Goal: Task Accomplishment & Management: Complete application form

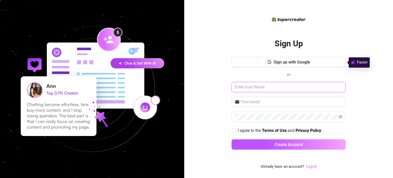
click at [298, 89] on input "text" at bounding box center [288, 87] width 114 height 10
click at [289, 105] on span at bounding box center [288, 102] width 114 height 10
click at [276, 86] on input "Natali" at bounding box center [288, 87] width 114 height 10
type input "[PERSON_NAME]"
click at [272, 99] on input "text" at bounding box center [292, 102] width 102 height 6
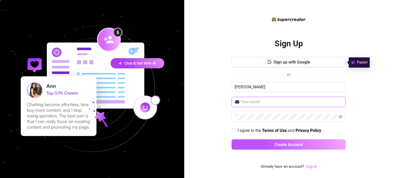
type input "[EMAIL_ADDRESS][DOMAIN_NAME]"
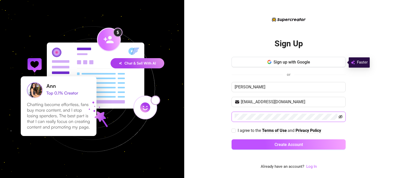
click at [342, 117] on icon "eye-invisible" at bounding box center [340, 117] width 4 height 4
click at [233, 130] on input "I agree to the Terms of Use and Privacy Policy" at bounding box center [233, 130] width 4 height 4
checkbox input "true"
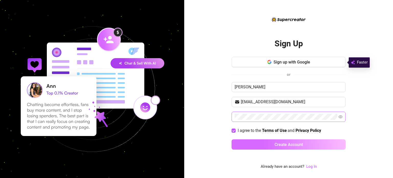
click at [247, 144] on button "Create Account" at bounding box center [288, 144] width 114 height 10
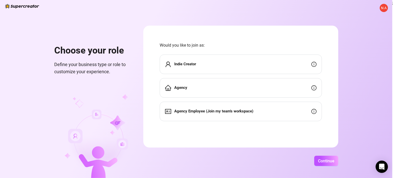
click at [312, 61] on div "Indie Creator" at bounding box center [241, 63] width 162 height 19
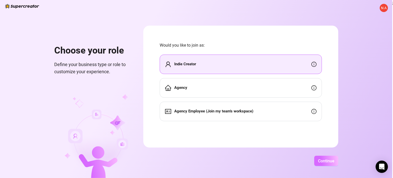
click at [324, 160] on span "Continue" at bounding box center [326, 160] width 16 height 5
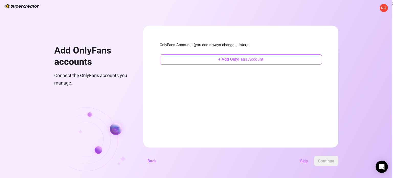
click at [267, 58] on button "+ Add OnlyFans Account" at bounding box center [241, 59] width 162 height 10
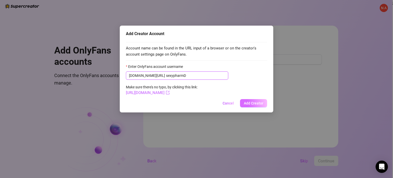
type input "sexypharmD"
click at [261, 103] on span "Add Creator" at bounding box center [253, 103] width 19 height 4
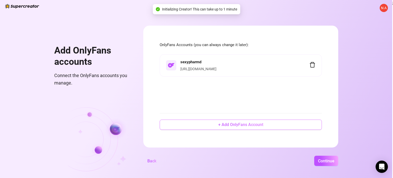
click at [251, 123] on span "+ Add OnlyFans Account" at bounding box center [240, 124] width 45 height 5
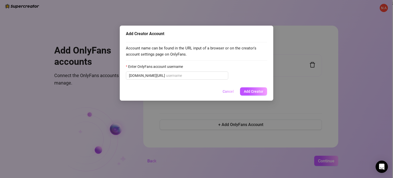
click at [229, 90] on span "Cancel" at bounding box center [227, 91] width 11 height 4
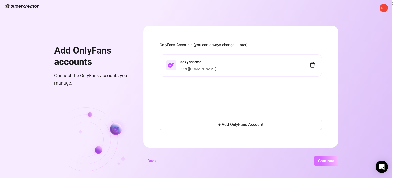
click at [322, 159] on span "Continue" at bounding box center [326, 160] width 16 height 5
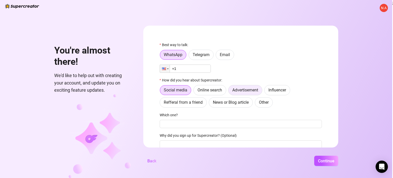
click at [242, 88] on span "Advertisement" at bounding box center [245, 89] width 26 height 5
click at [230, 91] on input "Advertisement" at bounding box center [230, 91] width 0 height 0
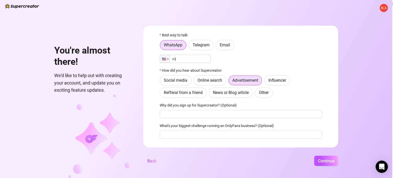
scroll to position [22, 0]
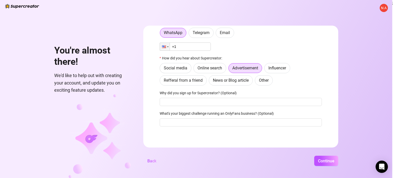
click at [194, 48] on input "+1" at bounding box center [185, 46] width 51 height 8
type input "+1 (310) 721-5565"
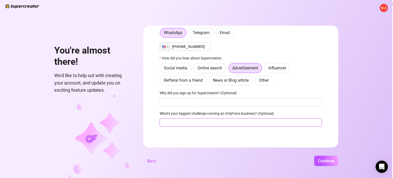
click at [199, 123] on input "What's your biggest challenge running an OnlyFans business? (Optional)" at bounding box center [241, 122] width 162 height 8
type input "wanting to remain anonymous"
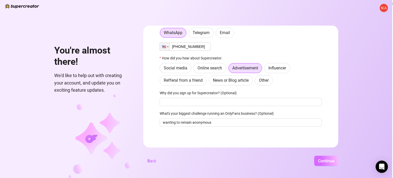
click at [332, 162] on span "Continue" at bounding box center [326, 160] width 16 height 5
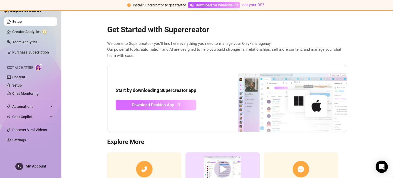
click at [165, 102] on span "Download Desktop App" at bounding box center [153, 104] width 42 height 6
click at [22, 22] on link "Setup" at bounding box center [16, 21] width 9 height 4
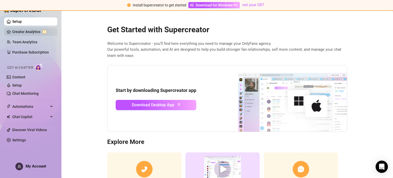
click at [24, 30] on link "Creator Analytics" at bounding box center [32, 32] width 41 height 8
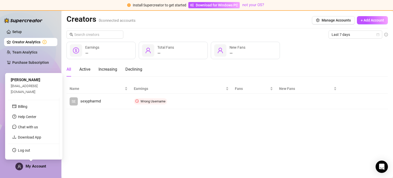
click at [35, 164] on span "My Account" at bounding box center [36, 166] width 20 height 5
click at [27, 108] on link "Billing" at bounding box center [22, 106] width 9 height 4
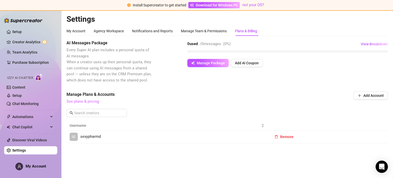
click at [89, 102] on link "See plans & pricing" at bounding box center [82, 101] width 32 height 5
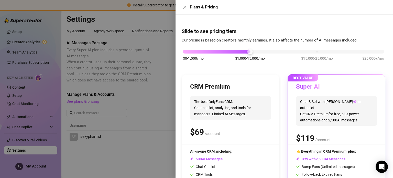
scroll to position [49, 0]
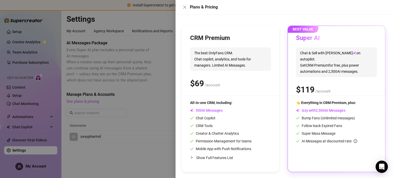
click at [149, 111] on div at bounding box center [196, 89] width 393 height 178
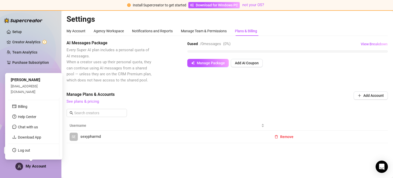
click at [37, 165] on span "My Account" at bounding box center [36, 166] width 20 height 5
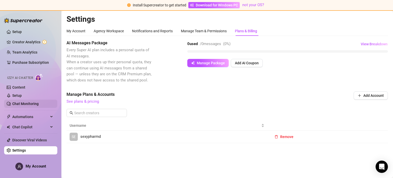
click at [37, 103] on link "Chat Monitoring" at bounding box center [25, 103] width 26 height 4
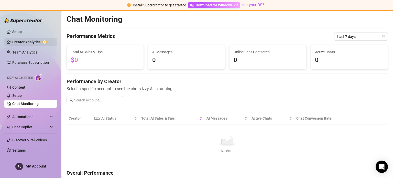
click at [30, 42] on link "Creator Analytics" at bounding box center [32, 42] width 41 height 8
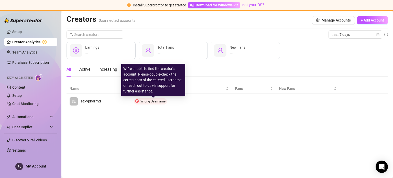
drag, startPoint x: 146, startPoint y: 100, endPoint x: 146, endPoint y: 125, distance: 24.8
click at [146, 125] on main "Creators 0 connected accounts Manage Accounts + Add Account Last 7 days — Earni…" at bounding box center [226, 94] width 331 height 167
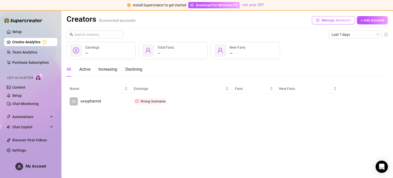
click at [320, 18] on button "Manage Accounts" at bounding box center [333, 20] width 43 height 8
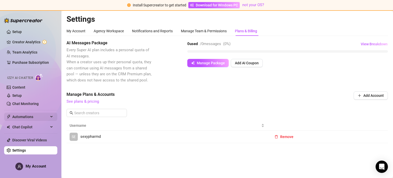
click at [32, 117] on span "Automations" at bounding box center [30, 116] width 36 height 8
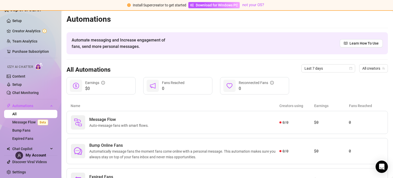
scroll to position [28, 0]
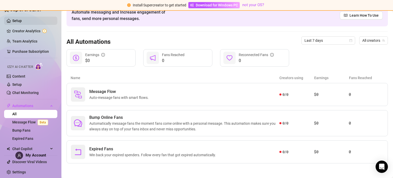
click at [19, 20] on link "Setup" at bounding box center [16, 21] width 9 height 4
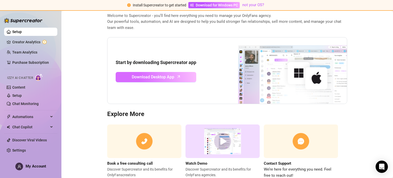
click at [149, 78] on span "Download Desktop App" at bounding box center [153, 77] width 42 height 6
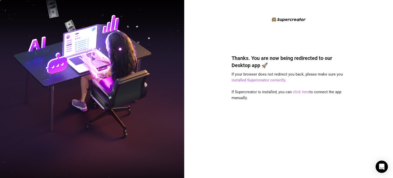
click at [299, 91] on link "click here" at bounding box center [300, 91] width 17 height 5
click at [251, 81] on link "installed Supercreator correctly" at bounding box center [257, 80] width 53 height 5
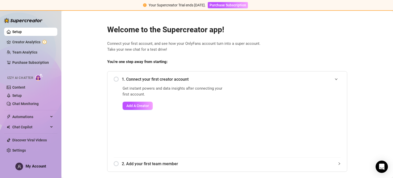
click at [115, 77] on div "1. Connect your first creator account" at bounding box center [226, 79] width 227 height 13
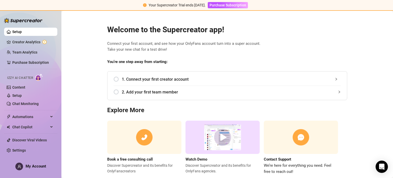
click at [115, 77] on div "1. Connect your first creator account" at bounding box center [226, 79] width 227 height 13
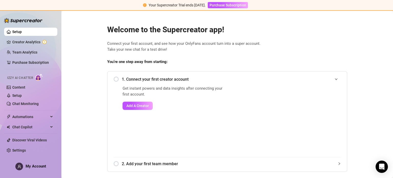
click at [115, 79] on div "1. Connect your first creator account" at bounding box center [226, 79] width 227 height 13
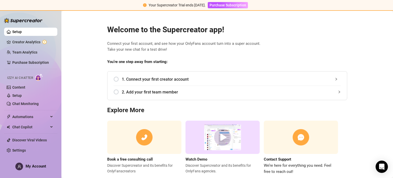
click at [115, 79] on div "1. Connect your first creator account" at bounding box center [226, 79] width 227 height 13
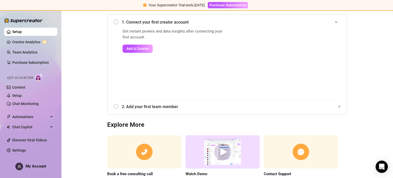
scroll to position [83, 0]
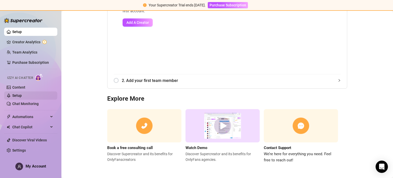
click at [16, 95] on link "Setup" at bounding box center [16, 95] width 9 height 4
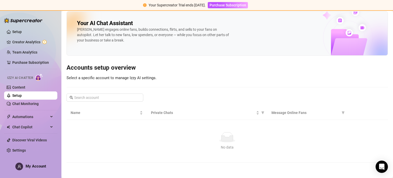
scroll to position [3, 0]
click at [89, 99] on input "text" at bounding box center [105, 98] width 62 height 6
click at [22, 33] on link "Setup" at bounding box center [16, 32] width 9 height 4
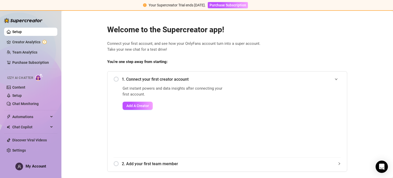
click at [114, 79] on div "1. Connect your first creator account" at bounding box center [226, 79] width 227 height 13
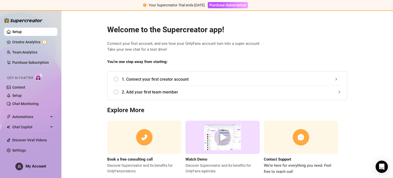
click at [114, 79] on div "1. Connect your first creator account" at bounding box center [226, 79] width 227 height 13
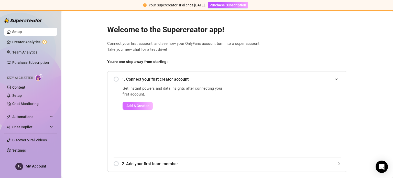
click at [137, 104] on span "Add A Creator" at bounding box center [137, 106] width 22 height 4
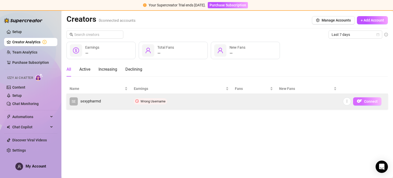
click at [371, 103] on span "Connect" at bounding box center [371, 101] width 14 height 4
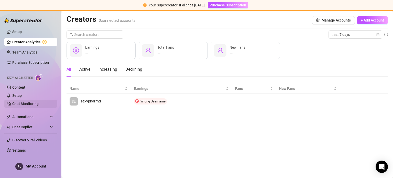
click at [28, 102] on link "Chat Monitoring" at bounding box center [25, 103] width 26 height 4
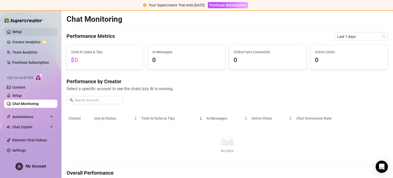
click at [18, 30] on link "Setup" at bounding box center [16, 32] width 9 height 4
